Goal: Transaction & Acquisition: Download file/media

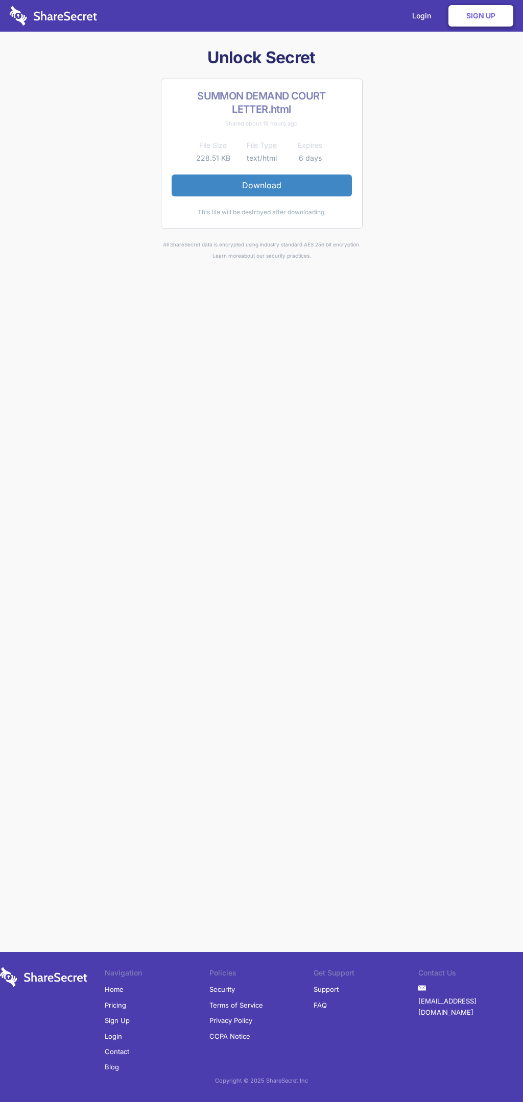
click at [261, 185] on link "Download" at bounding box center [261, 185] width 180 height 21
